Goal: Transaction & Acquisition: Book appointment/travel/reservation

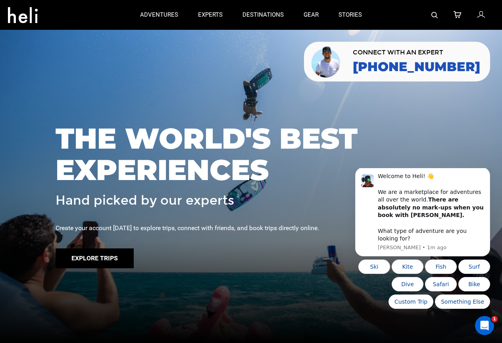
click at [126, 258] on button "Explore Trips" at bounding box center [95, 258] width 78 height 20
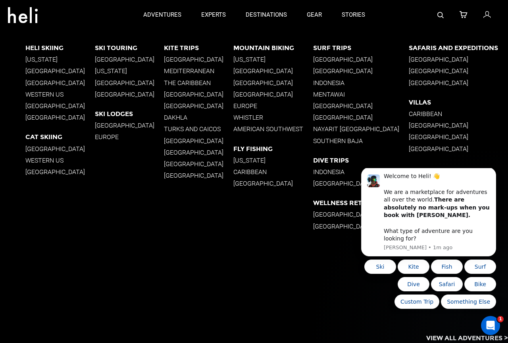
click at [108, 124] on p "[GEOGRAPHIC_DATA]" at bounding box center [130, 126] width 70 height 8
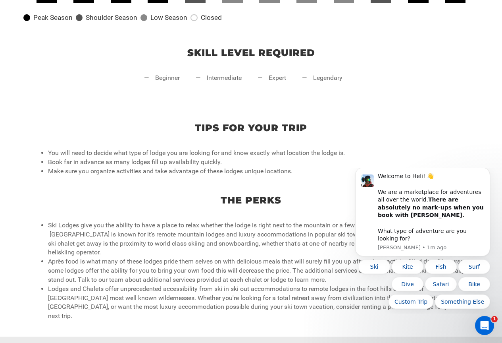
scroll to position [437, 0]
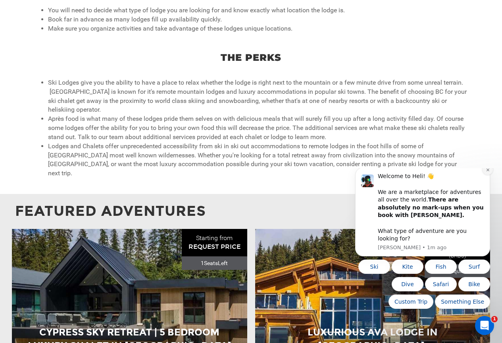
click at [489, 172] on icon "Dismiss notification" at bounding box center [488, 170] width 4 height 4
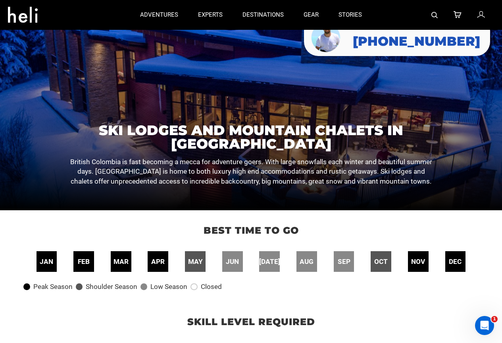
scroll to position [0, 0]
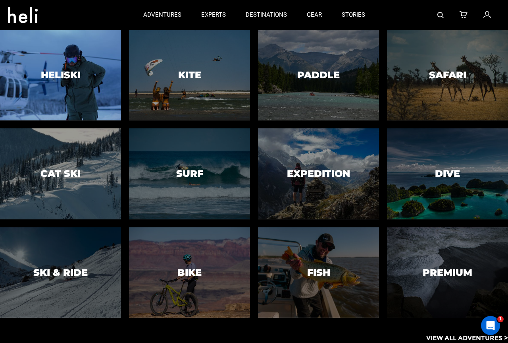
click at [74, 77] on h3 "Heliski" at bounding box center [61, 75] width 40 height 10
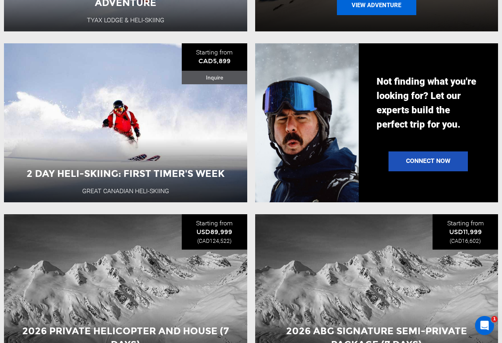
scroll to position [770, 0]
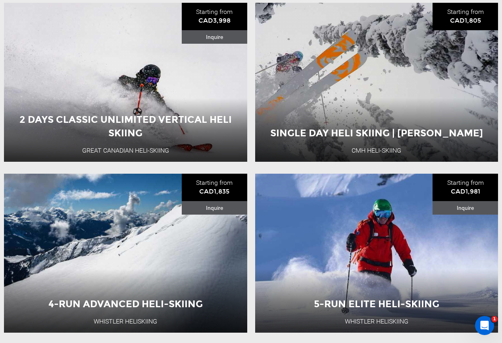
scroll to position [1842, 0]
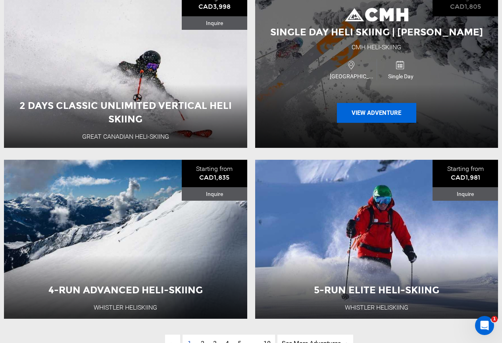
click at [397, 116] on button "View Adventure" at bounding box center [376, 113] width 79 height 20
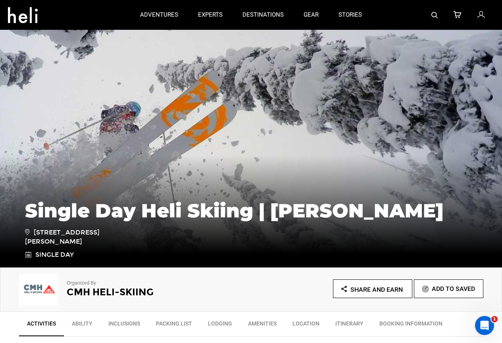
drag, startPoint x: 397, startPoint y: 116, endPoint x: 412, endPoint y: 27, distance: 89.5
click at [412, 27] on div at bounding box center [433, 15] width 122 height 30
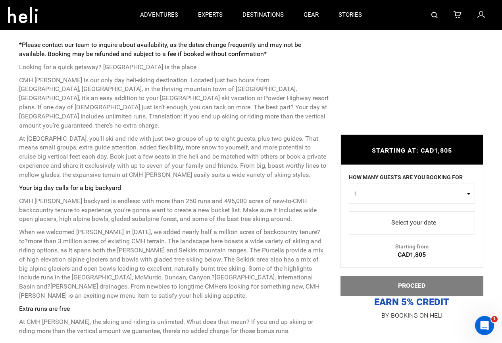
scroll to position [119, 0]
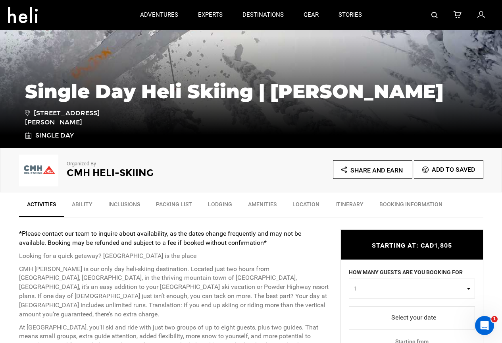
click at [44, 169] on img at bounding box center [39, 170] width 40 height 32
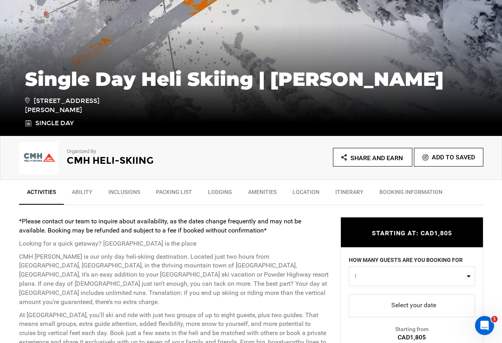
scroll to position [159, 0]
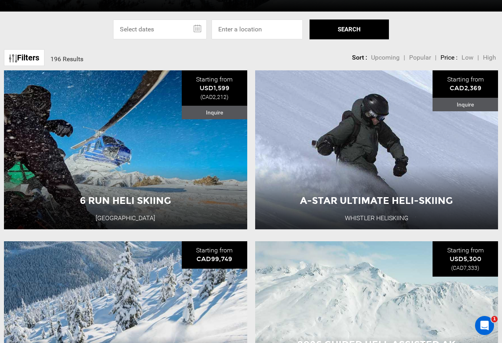
scroll to position [238, 0]
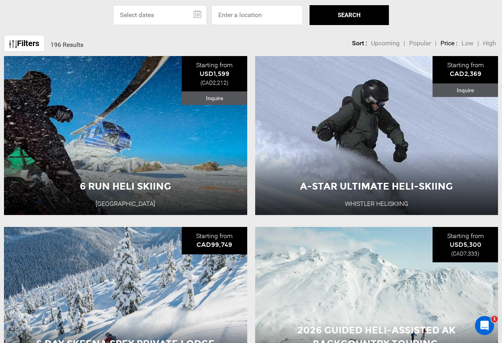
click at [37, 41] on link "Filters" at bounding box center [24, 43] width 41 height 17
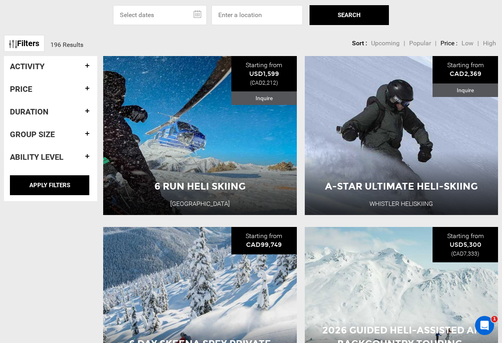
click at [56, 68] on h4 "Activity" at bounding box center [50, 66] width 81 height 9
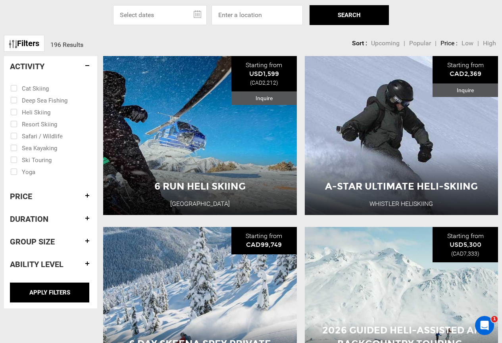
click at [56, 66] on h4 "Activity" at bounding box center [50, 66] width 81 height 9
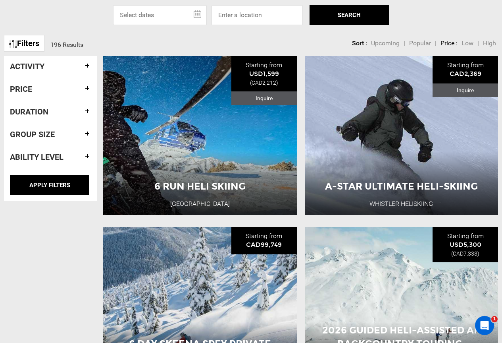
click at [56, 66] on h4 "Activity" at bounding box center [50, 66] width 81 height 9
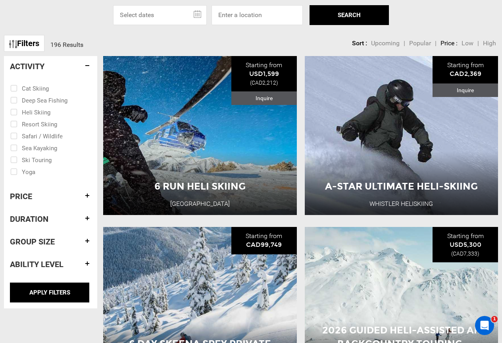
click at [15, 110] on input "checkbox" at bounding box center [45, 112] width 70 height 12
checkbox input "true"
click at [70, 64] on h4 "Activity" at bounding box center [50, 66] width 81 height 9
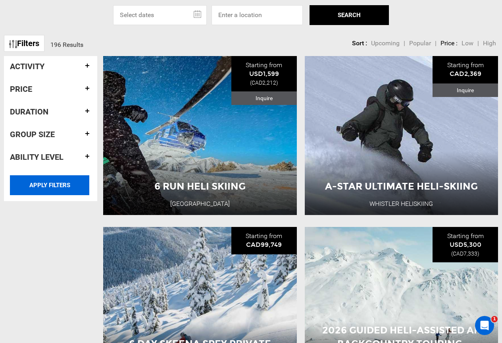
click at [48, 181] on input "APPLY FILTERS" at bounding box center [49, 185] width 79 height 20
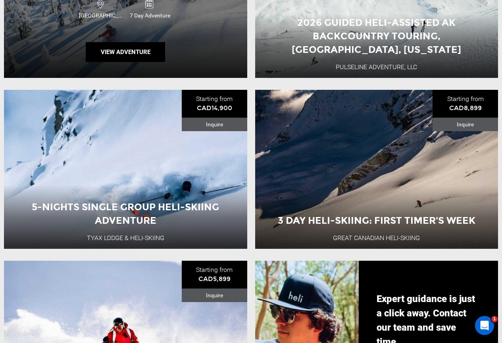
scroll to position [596, 0]
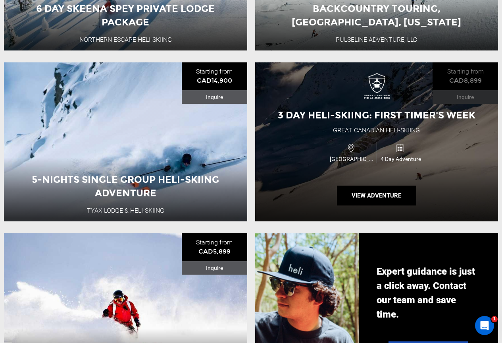
click at [379, 120] on span "3 Day Heli-skiing: First Timer's Week" at bounding box center [377, 115] width 198 height 12
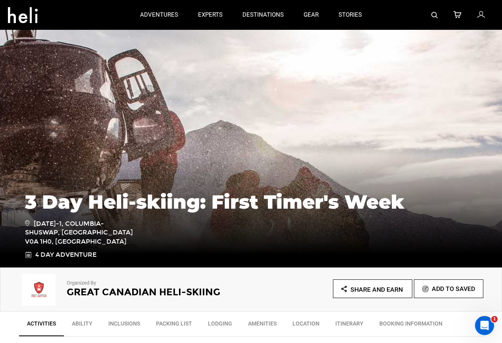
click at [35, 288] on img at bounding box center [39, 290] width 40 height 32
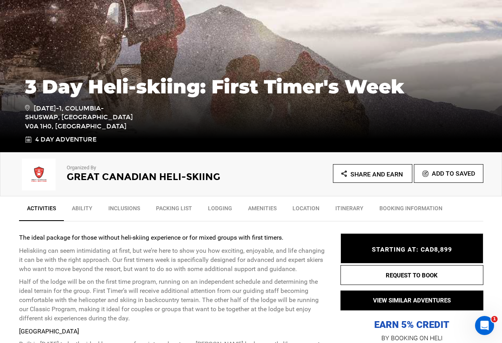
scroll to position [238, 0]
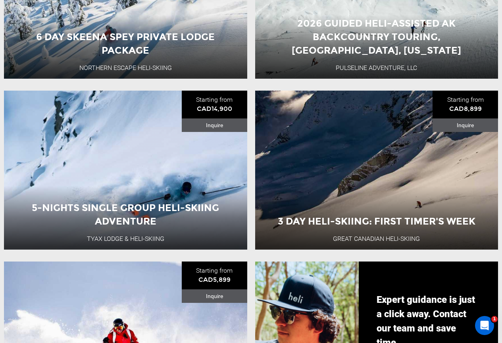
scroll to position [596, 0]
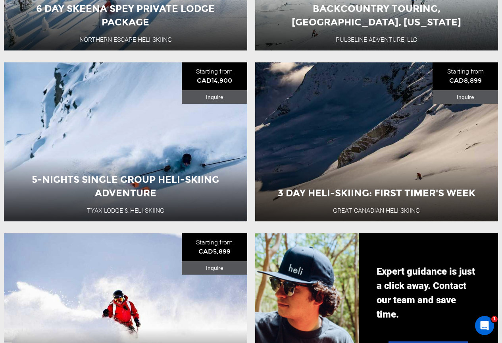
click at [303, 141] on div "3 Day Heli-skiing: First Timer's Week Great Canadian Heli-Skiing [GEOGRAPHIC_DA…" at bounding box center [376, 141] width 243 height 159
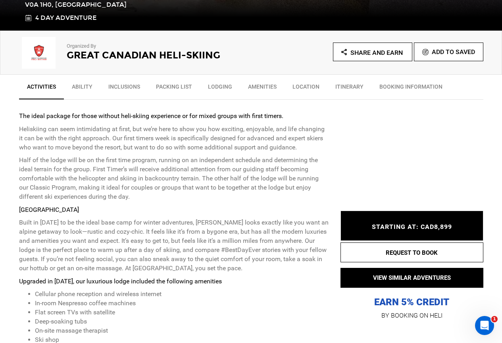
scroll to position [238, 0]
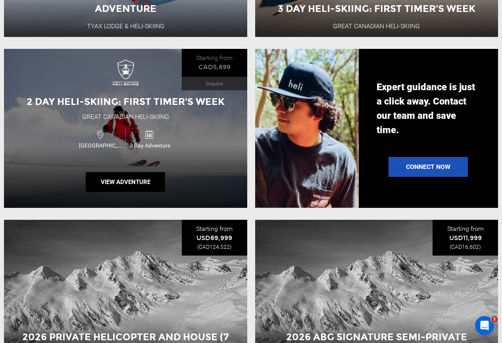
scroll to position [794, 0]
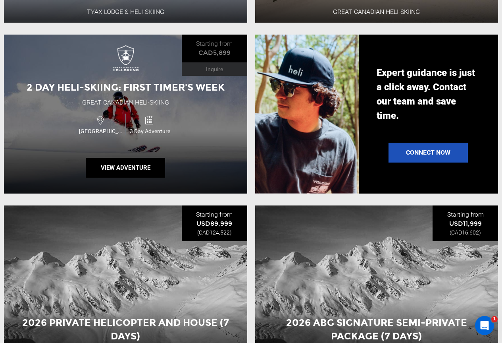
click at [180, 120] on div "Canada 3 Day Adventure" at bounding box center [126, 124] width 146 height 27
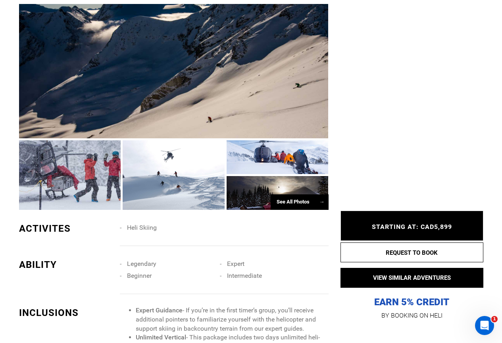
scroll to position [715, 0]
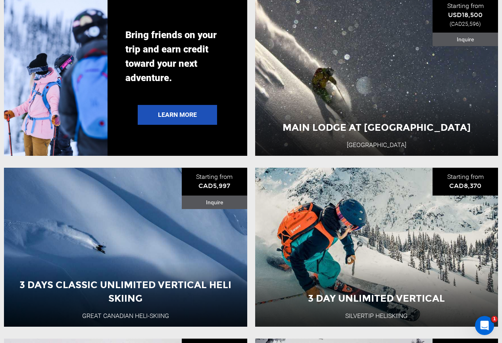
scroll to position [1430, 0]
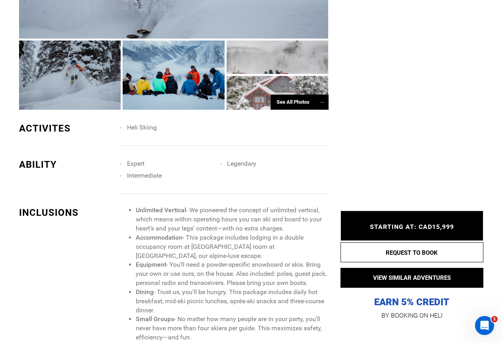
scroll to position [675, 0]
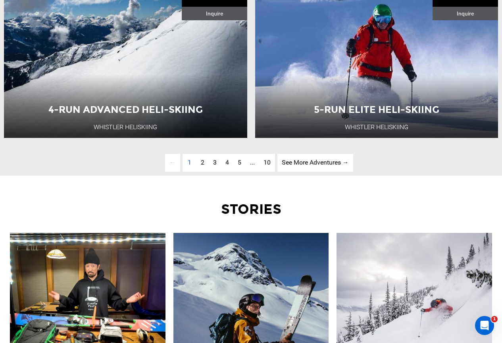
scroll to position [2065, 0]
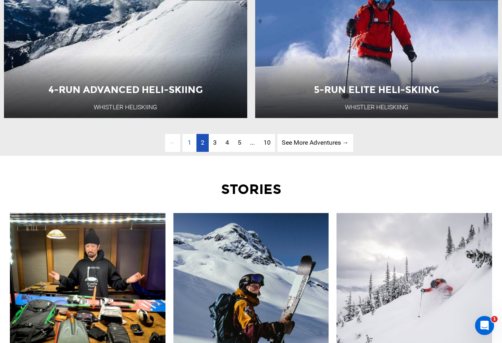
click at [201, 143] on span "2" at bounding box center [203, 143] width 4 height 8
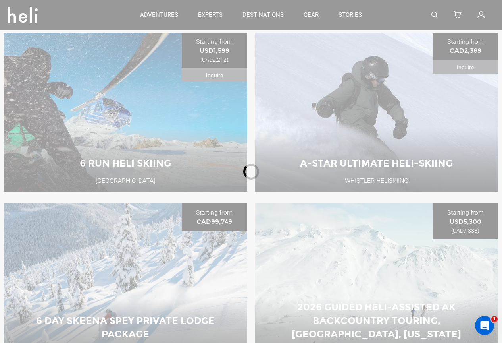
scroll to position [279, 0]
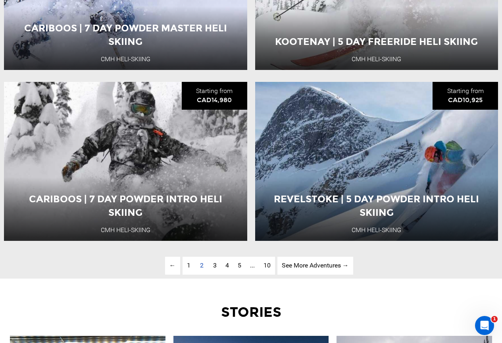
scroll to position [1947, 0]
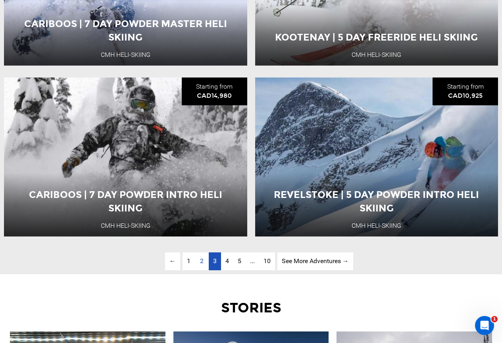
click at [214, 262] on span "3" at bounding box center [215, 261] width 4 height 8
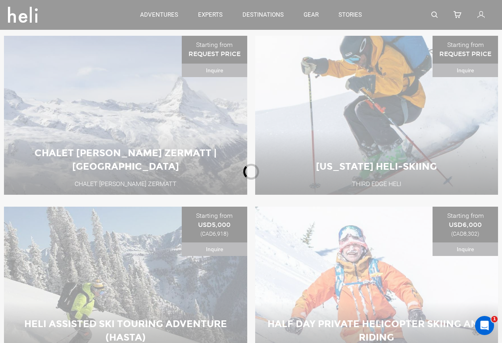
scroll to position [279, 0]
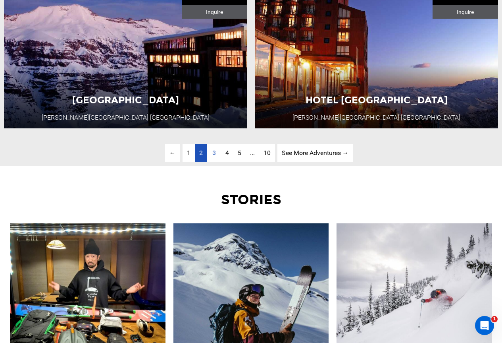
scroll to position [2106, 0]
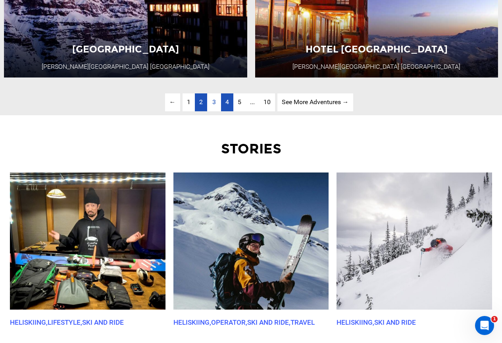
click at [230, 102] on link "page 4" at bounding box center [227, 102] width 12 height 18
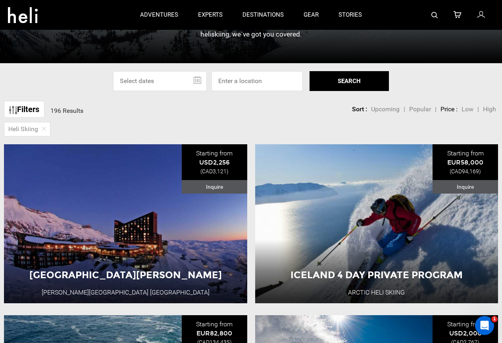
scroll to position [80, 0]
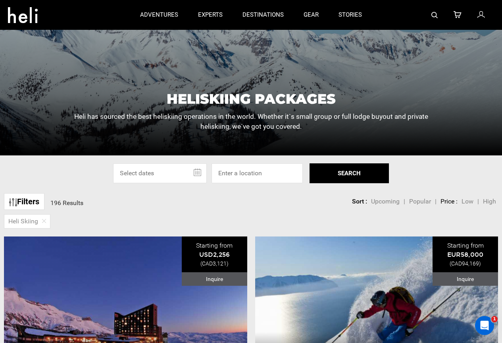
click at [33, 202] on link "Filters" at bounding box center [24, 201] width 41 height 17
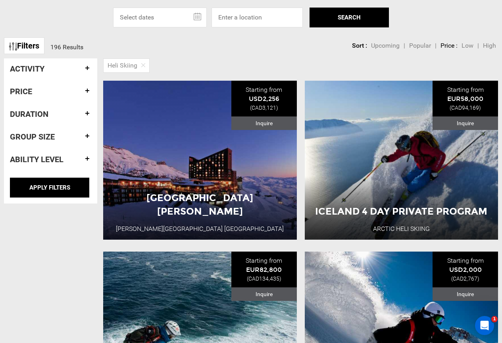
scroll to position [239, 0]
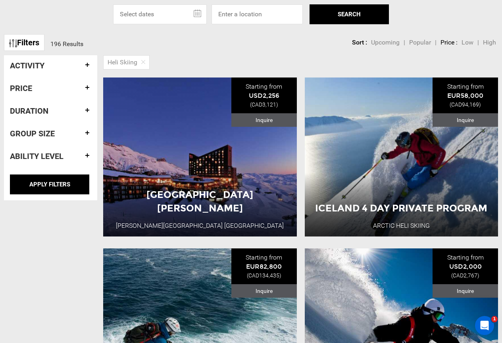
click at [60, 127] on div "Group size" at bounding box center [50, 133] width 81 height 21
click at [66, 132] on h4 "Group size" at bounding box center [50, 133] width 81 height 9
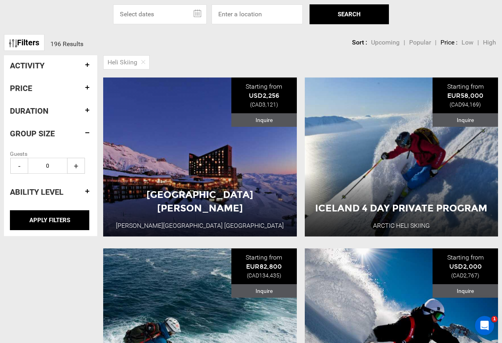
click at [66, 132] on h4 "Group size" at bounding box center [50, 133] width 81 height 9
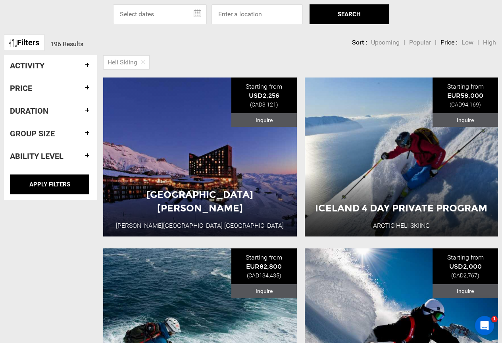
click at [60, 112] on h4 "Duration" at bounding box center [50, 110] width 81 height 9
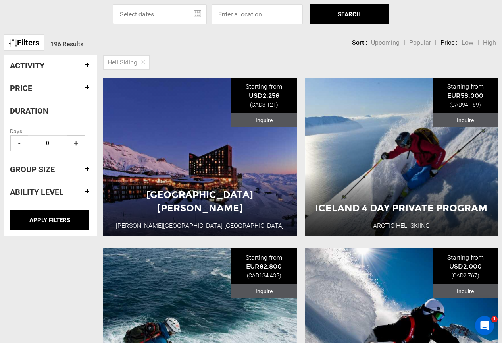
click at [60, 112] on h4 "Duration" at bounding box center [50, 110] width 81 height 9
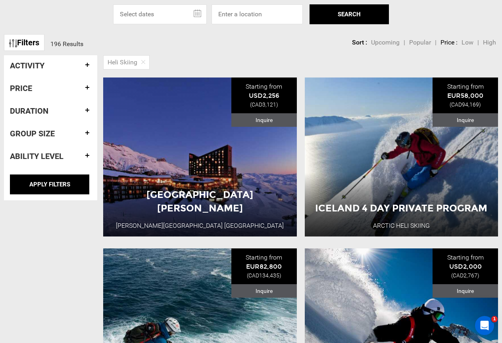
click at [192, 64] on div "Heli Skiing" at bounding box center [297, 61] width 409 height 17
click at [238, 16] on input at bounding box center [257, 14] width 91 height 20
click at [239, 15] on input "bc" at bounding box center [257, 14] width 91 height 20
click at [265, 12] on input "bc" at bounding box center [257, 14] width 91 height 20
type input "b"
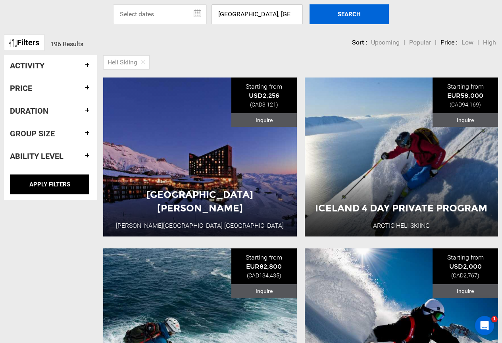
type input "[GEOGRAPHIC_DATA], [GEOGRAPHIC_DATA]"
click at [371, 12] on button "SEARCH" at bounding box center [349, 14] width 79 height 20
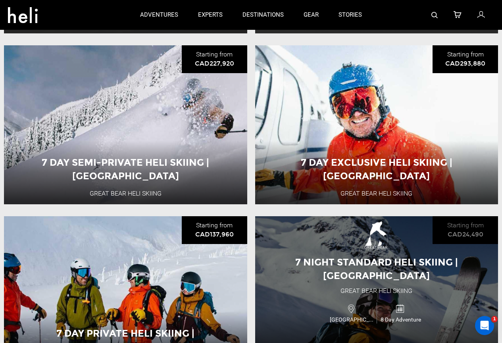
scroll to position [1113, 0]
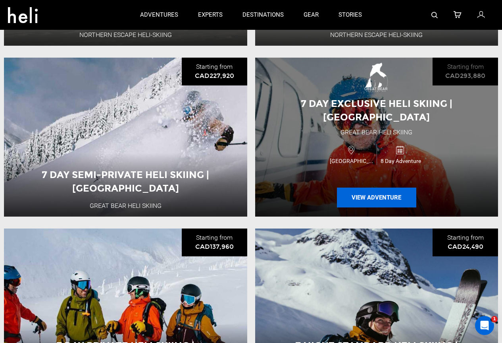
click at [371, 201] on button "View Adventure" at bounding box center [376, 197] width 79 height 20
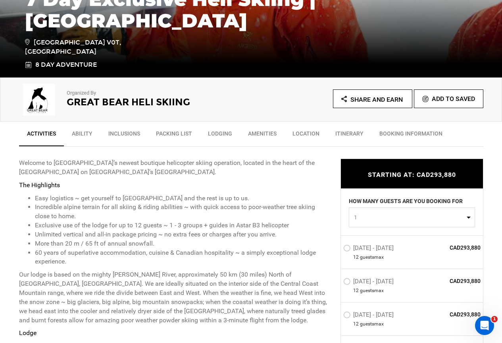
scroll to position [238, 0]
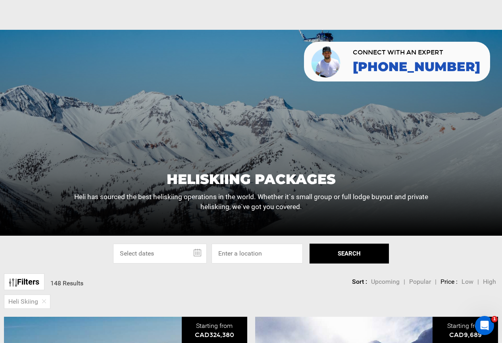
scroll to position [238, 0]
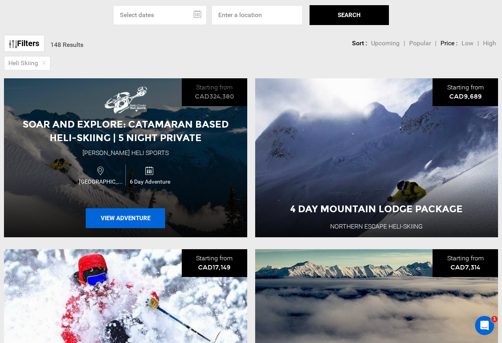
click at [150, 219] on button "View Adventure" at bounding box center [125, 218] width 79 height 20
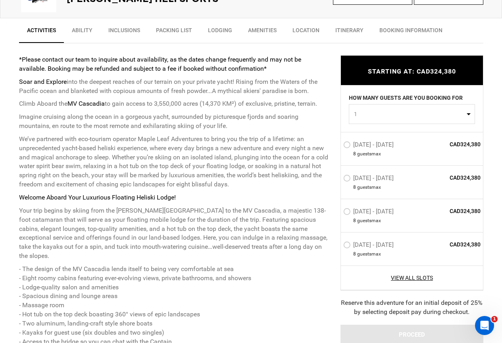
scroll to position [357, 0]
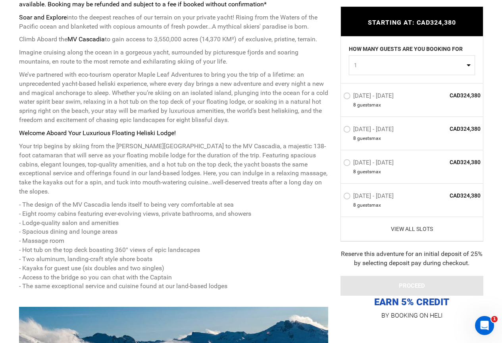
click at [414, 225] on link "View All Slots" at bounding box center [413, 229] width 138 height 8
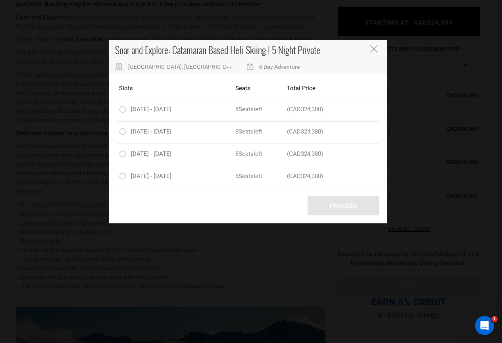
drag, startPoint x: 414, startPoint y: 225, endPoint x: 229, endPoint y: 226, distance: 185.1
click at [229, 226] on div "Soar and Explore: Catamaran Based Heli-Skiing | 5 Night Private [GEOGRAPHIC_DAT…" at bounding box center [251, 171] width 502 height 343
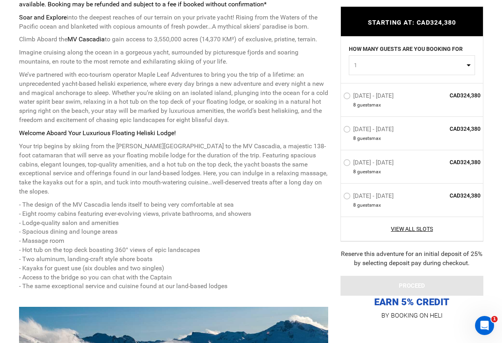
click at [386, 57] on button "1" at bounding box center [412, 65] width 126 height 20
click at [361, 85] on link "1" at bounding box center [413, 84] width 126 height 14
select select "1"
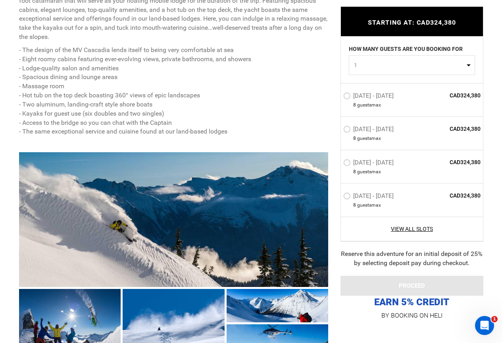
scroll to position [596, 0]
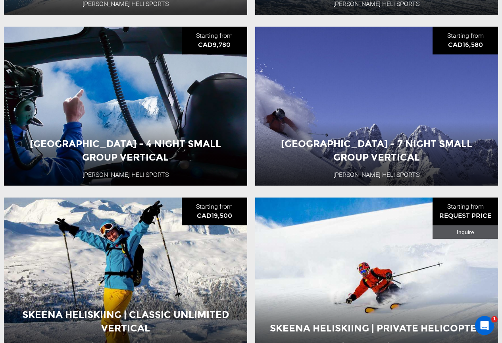
scroll to position [2026, 0]
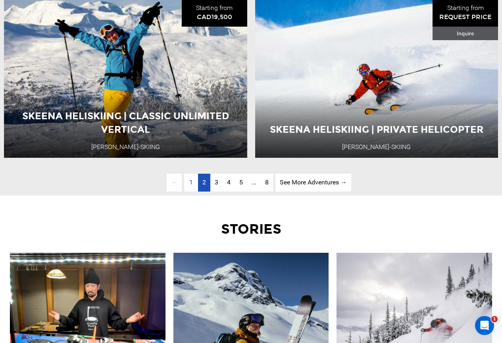
click at [206, 183] on link "page 2" at bounding box center [204, 183] width 12 height 18
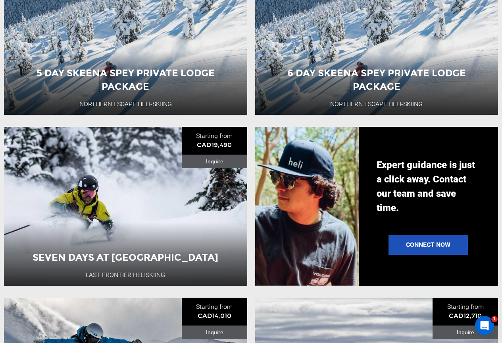
scroll to position [795, 0]
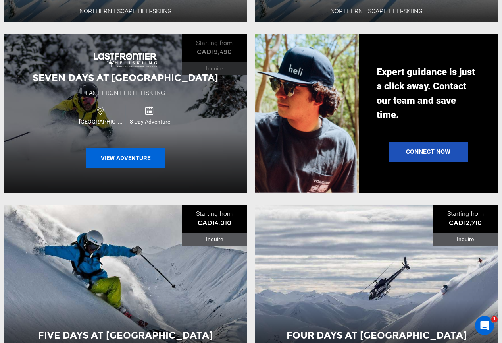
click at [138, 158] on button "View Adventure" at bounding box center [125, 158] width 79 height 20
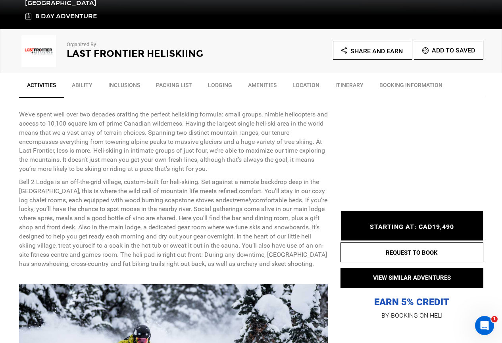
scroll to position [437, 0]
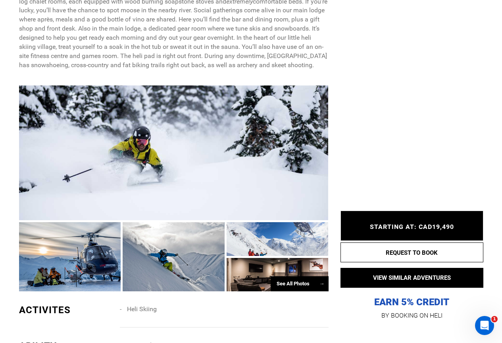
click at [287, 280] on div "See All Photos →" at bounding box center [300, 283] width 58 height 15
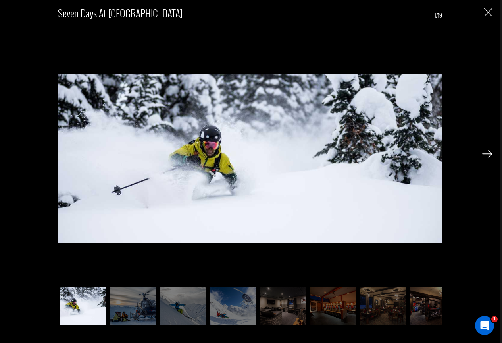
click at [286, 301] on img at bounding box center [283, 305] width 47 height 39
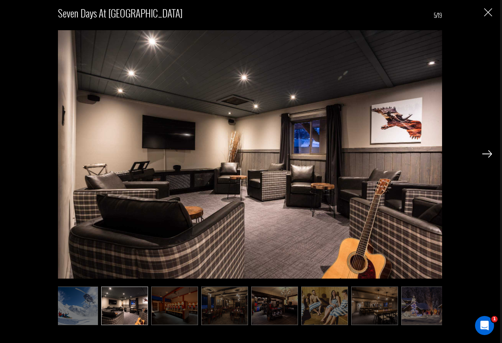
scroll to position [0, 159]
click at [241, 302] on img at bounding box center [224, 305] width 47 height 39
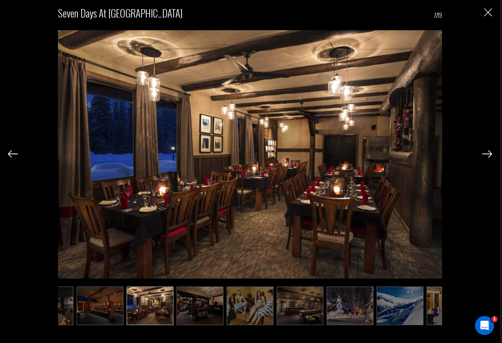
scroll to position [0, 238]
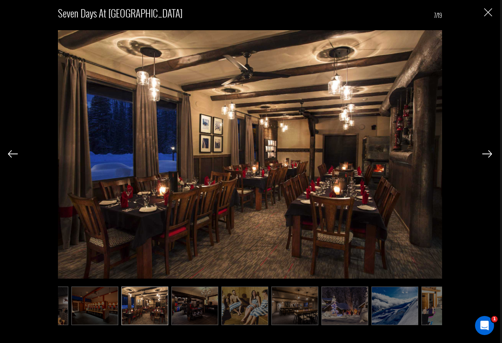
click at [240, 303] on img at bounding box center [245, 305] width 47 height 39
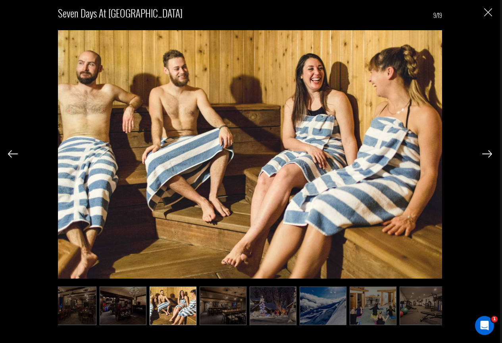
scroll to position [0, 318]
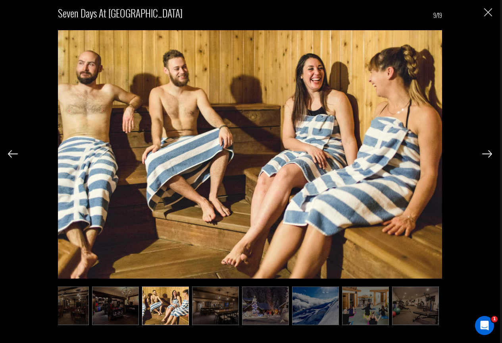
click at [240, 303] on ul at bounding box center [250, 305] width 384 height 39
click at [234, 304] on img at bounding box center [215, 305] width 47 height 39
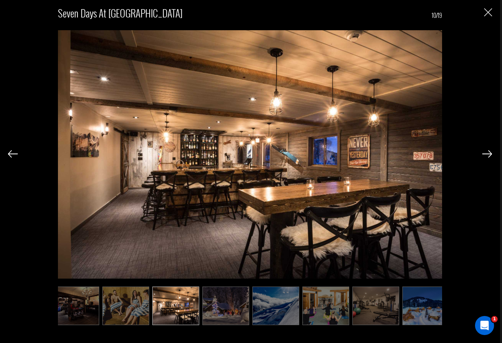
scroll to position [0, 357]
click at [234, 301] on img at bounding box center [226, 305] width 47 height 39
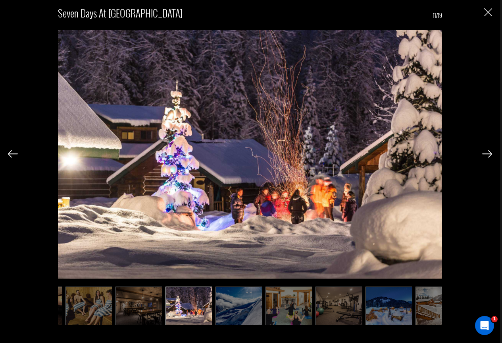
scroll to position [0, 397]
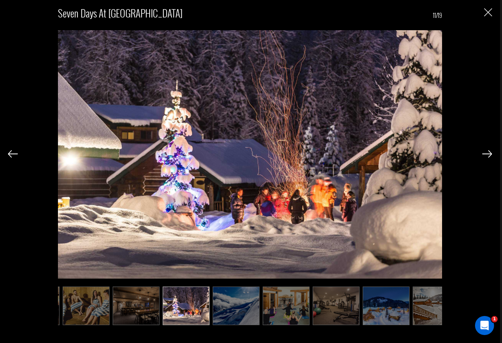
click at [284, 306] on img at bounding box center [286, 305] width 47 height 39
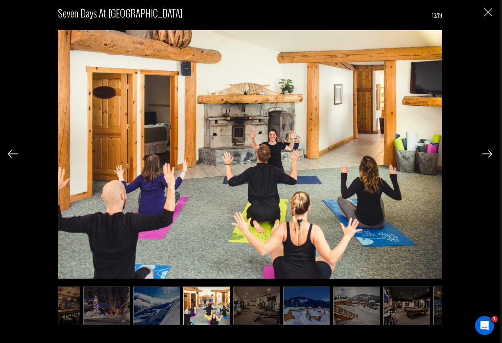
click at [297, 306] on img at bounding box center [307, 305] width 47 height 39
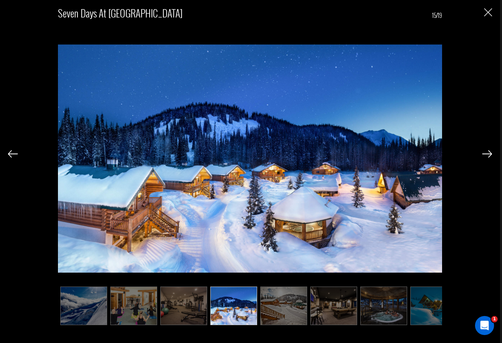
scroll to position [0, 556]
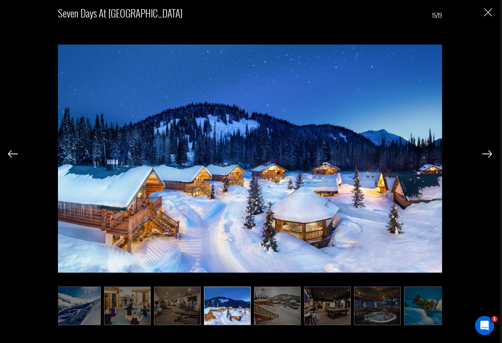
drag, startPoint x: 297, startPoint y: 306, endPoint x: 259, endPoint y: 278, distance: 46.9
click at [259, 278] on img at bounding box center [250, 158] width 384 height 276
click at [282, 306] on img at bounding box center [277, 305] width 47 height 39
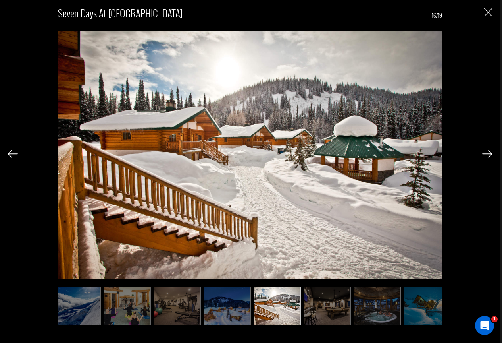
scroll to position [0, 566]
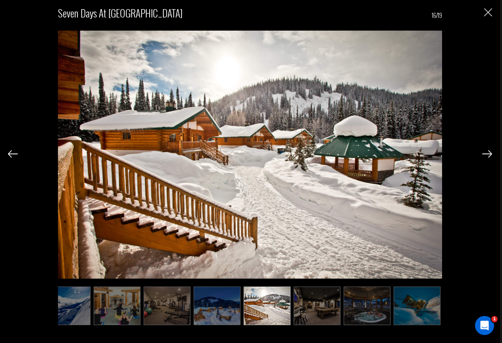
click at [326, 318] on img at bounding box center [317, 305] width 47 height 39
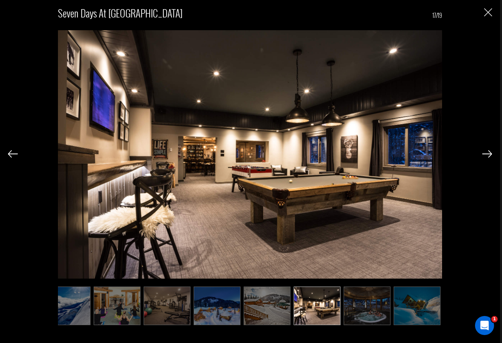
click at [359, 309] on img at bounding box center [367, 305] width 47 height 39
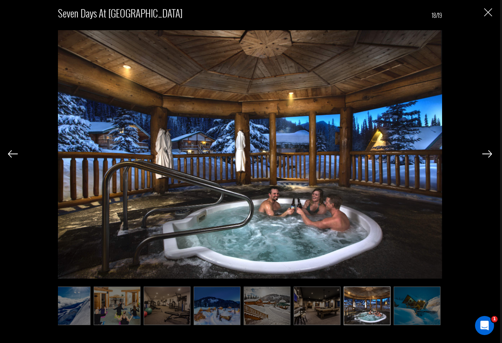
click at [322, 307] on img at bounding box center [317, 305] width 47 height 39
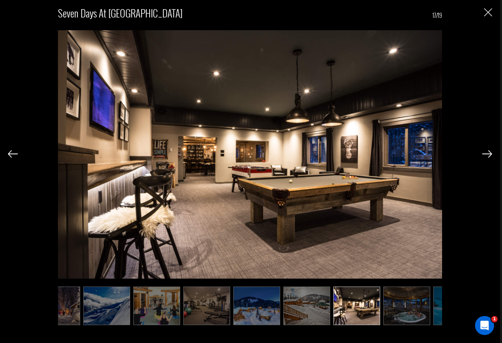
scroll to position [0, 527]
click at [360, 307] on img at bounding box center [357, 305] width 47 height 39
click at [394, 305] on img at bounding box center [407, 305] width 47 height 39
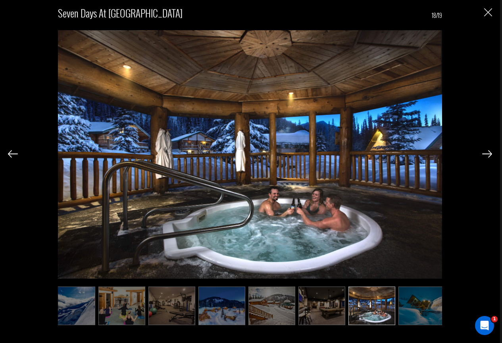
scroll to position [0, 566]
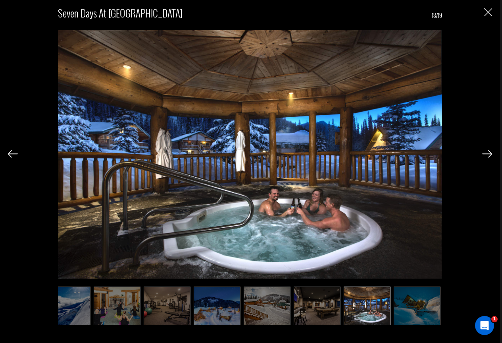
click at [394, 305] on ul at bounding box center [250, 305] width 384 height 39
click at [402, 302] on img at bounding box center [417, 305] width 47 height 39
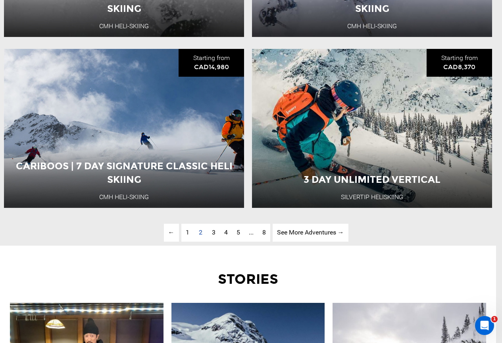
scroll to position [2057, 0]
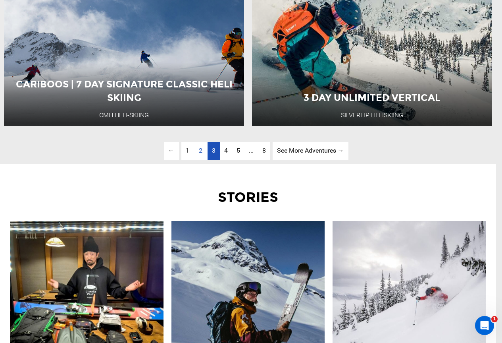
click at [210, 149] on link "page 3" at bounding box center [214, 151] width 12 height 18
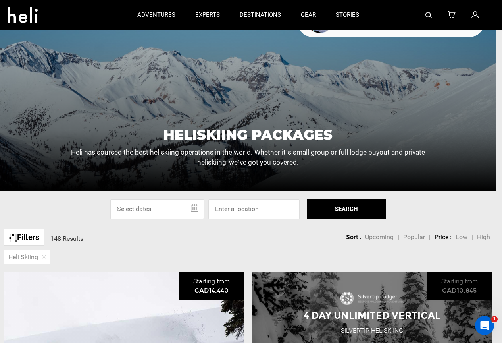
scroll to position [41, 0]
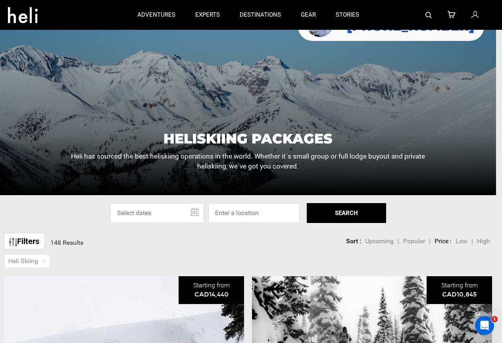
click at [434, 16] on div at bounding box center [429, 15] width 120 height 30
click at [430, 14] on img at bounding box center [429, 15] width 6 height 6
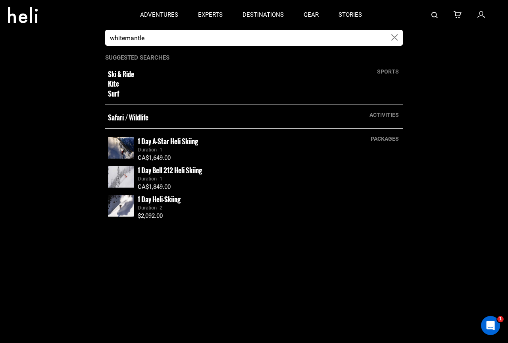
type input "whitemantle"
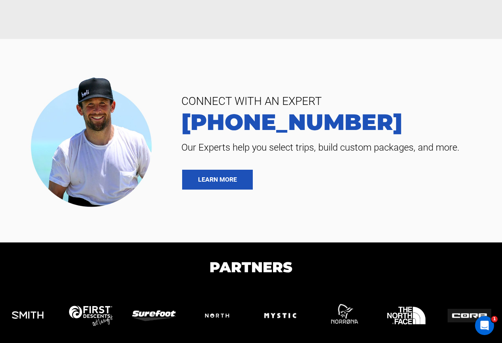
scroll to position [319, 0]
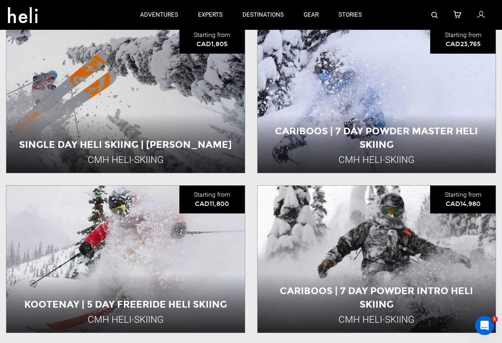
scroll to position [199, 0]
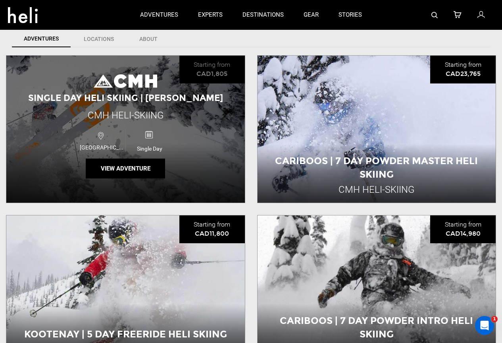
click at [191, 166] on div "Single Day Heli Skiing | [PERSON_NAME] CMH Heli-Skiing [GEOGRAPHIC_DATA] Single…" at bounding box center [125, 129] width 239 height 147
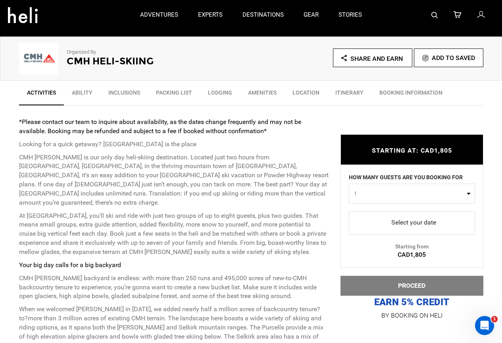
scroll to position [278, 0]
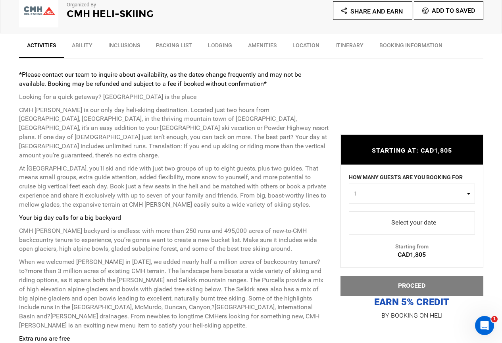
click at [307, 43] on link "Location" at bounding box center [306, 47] width 43 height 20
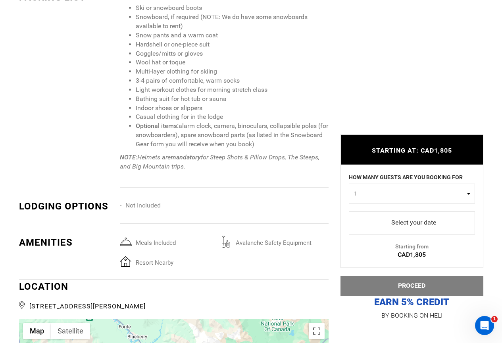
scroll to position [1480, 0]
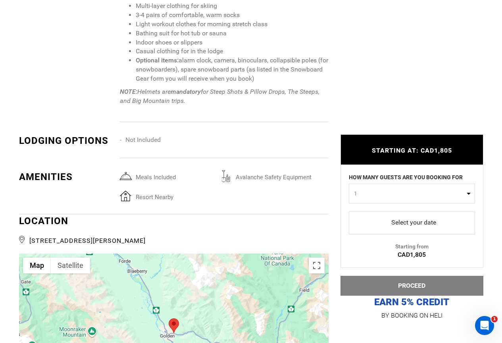
drag, startPoint x: 141, startPoint y: 124, endPoint x: 238, endPoint y: 100, distance: 100.3
click at [238, 100] on div "For our Heli-Skiing trips, we would recommend you pack the following: Ski or sn…" at bounding box center [227, 23] width 214 height 197
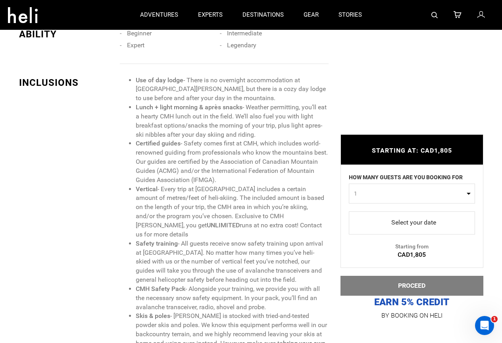
scroll to position [884, 0]
click at [176, 174] on li "Certified guides - Safety comes first at CMH, which includes world-renowned gui…" at bounding box center [232, 162] width 193 height 45
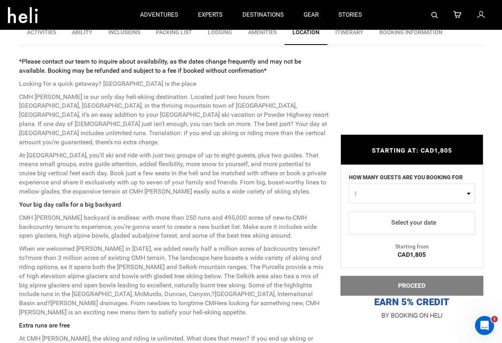
scroll to position [170, 0]
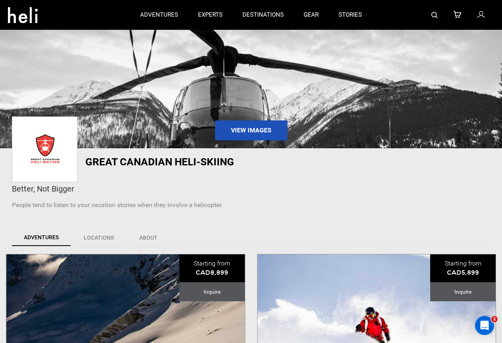
click at [277, 230] on ul "Adventures Locations About" at bounding box center [251, 237] width 479 height 17
